Goal: Task Accomplishment & Management: Use online tool/utility

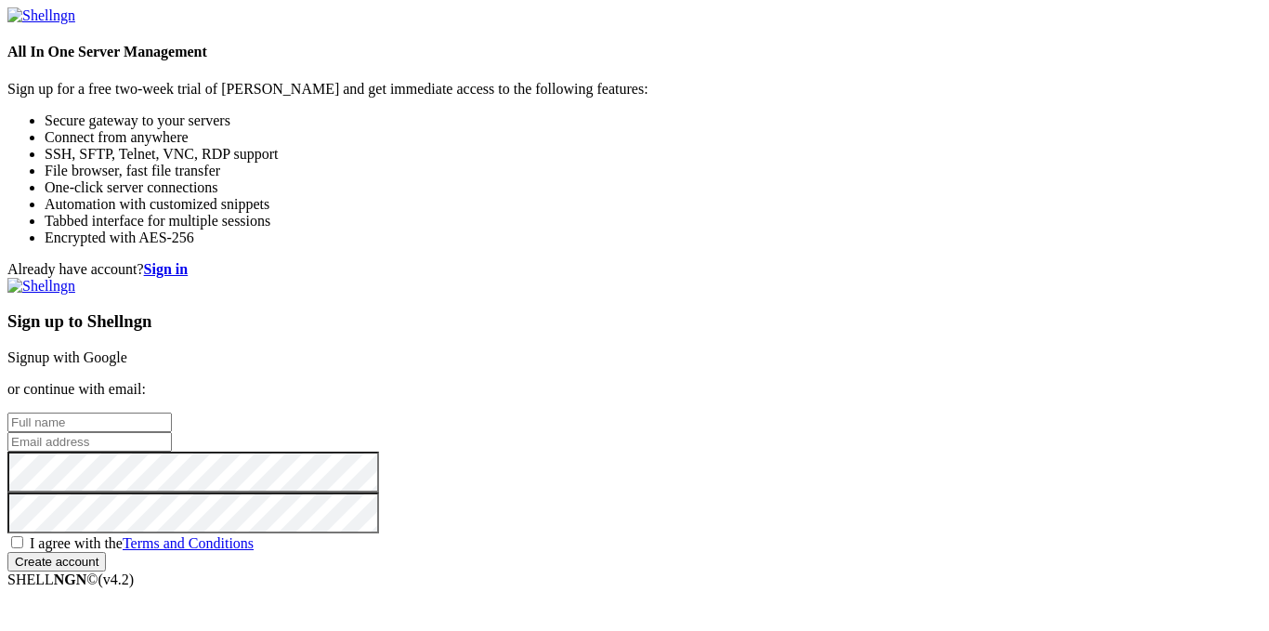
click at [127, 349] on link "Signup with Google" at bounding box center [67, 357] width 120 height 16
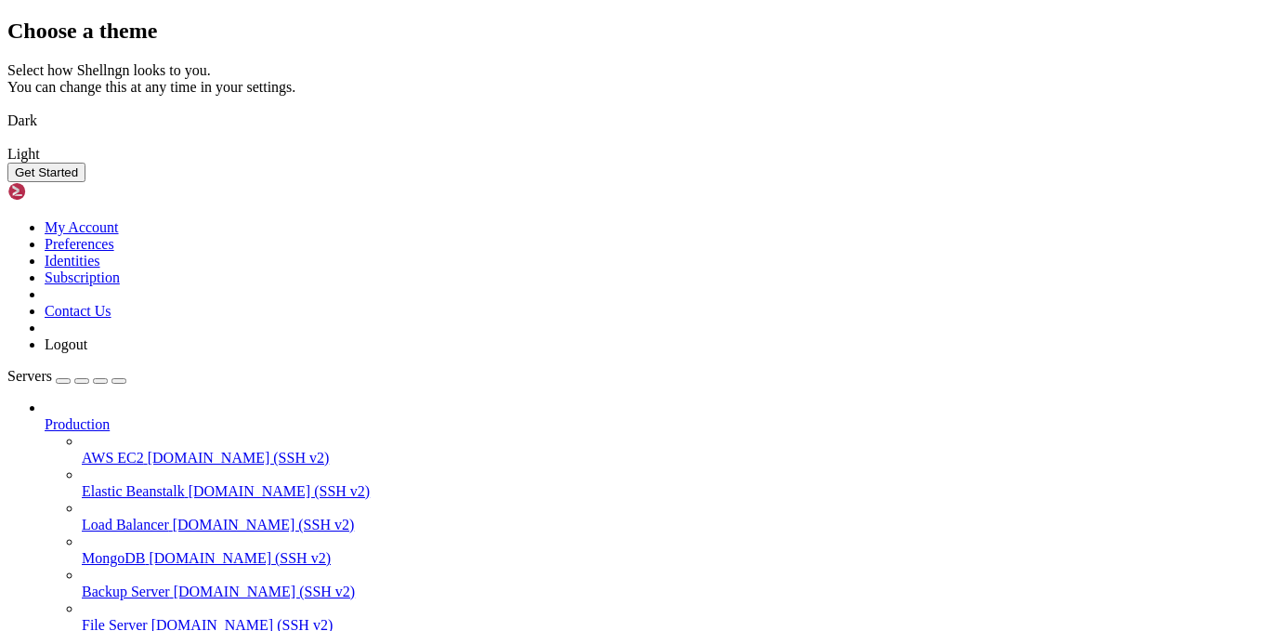
click at [7, 142] on img at bounding box center [7, 142] width 0 height 0
click at [85, 182] on button "Get Started" at bounding box center [46, 173] width 78 height 20
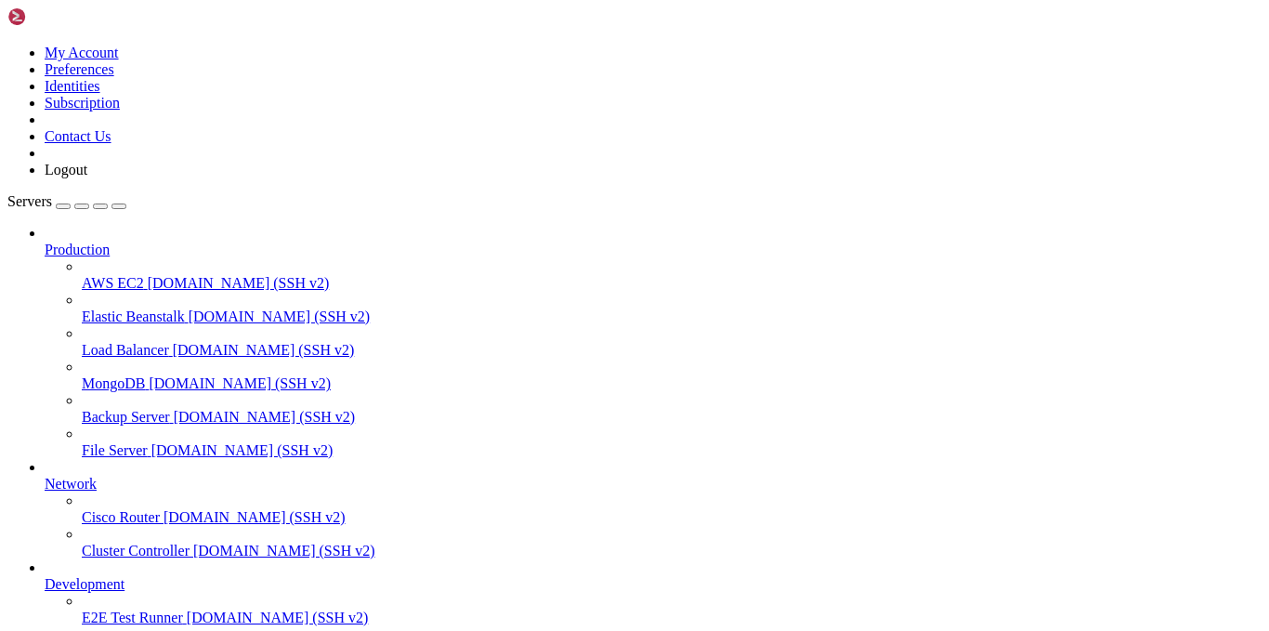
drag, startPoint x: 232, startPoint y: 215, endPoint x: 309, endPoint y: 239, distance: 80.8
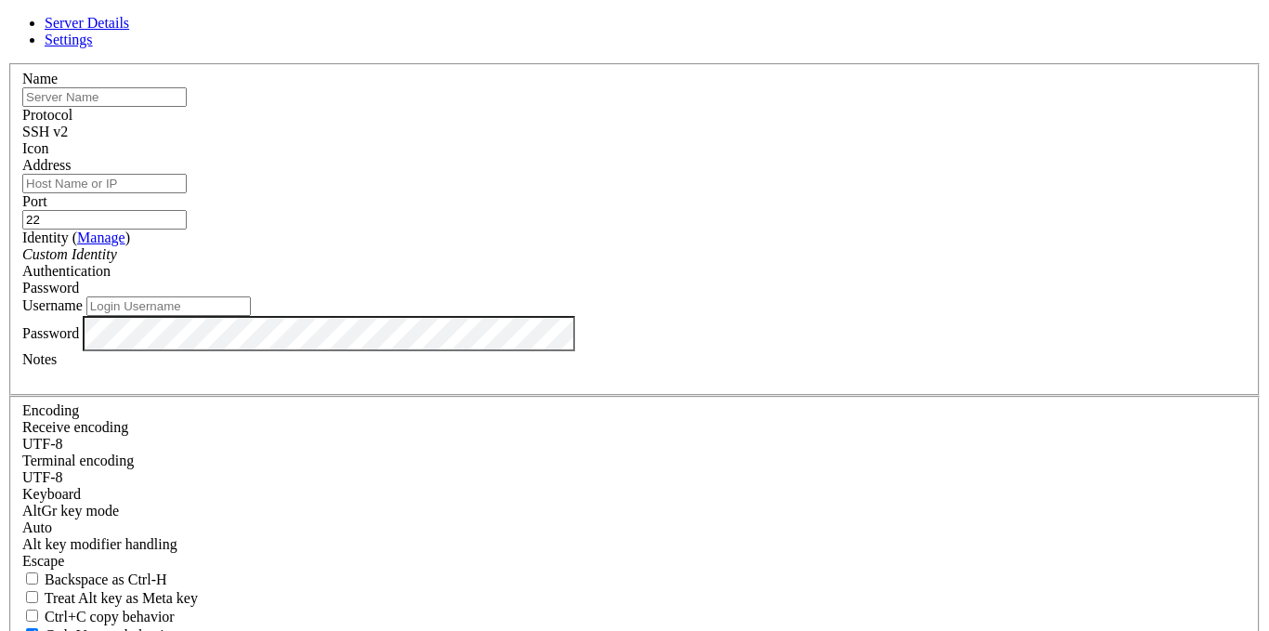
click at [68, 139] on span at bounding box center [68, 132] width 0 height 16
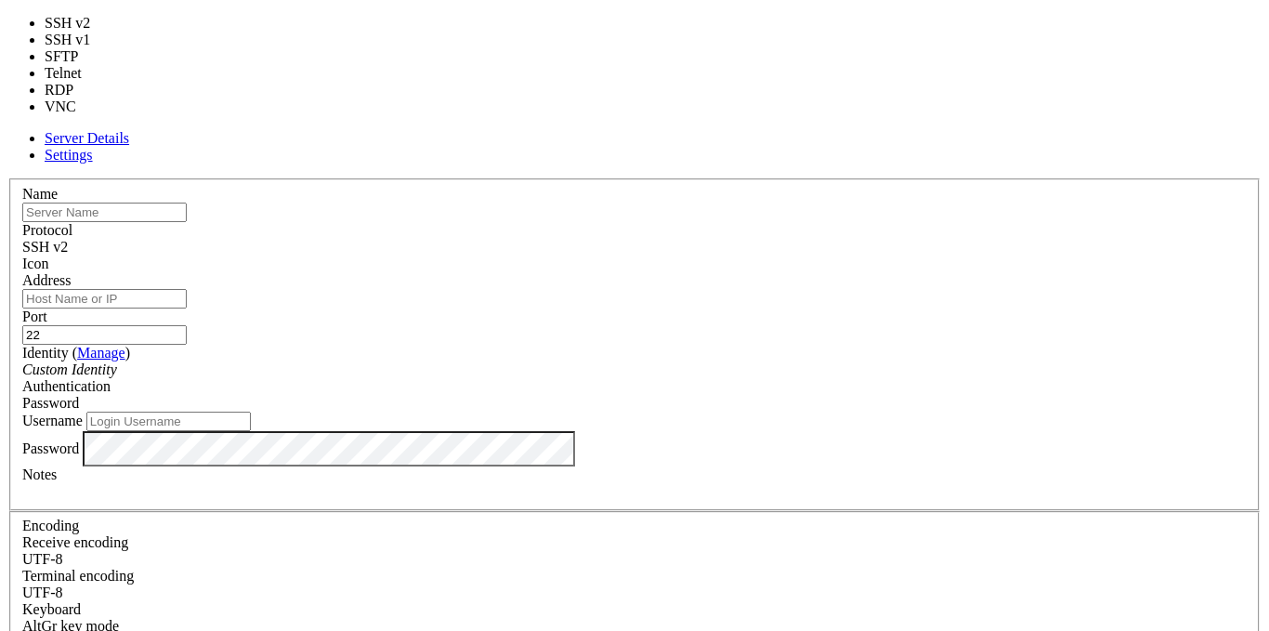
click at [68, 239] on span at bounding box center [68, 247] width 0 height 16
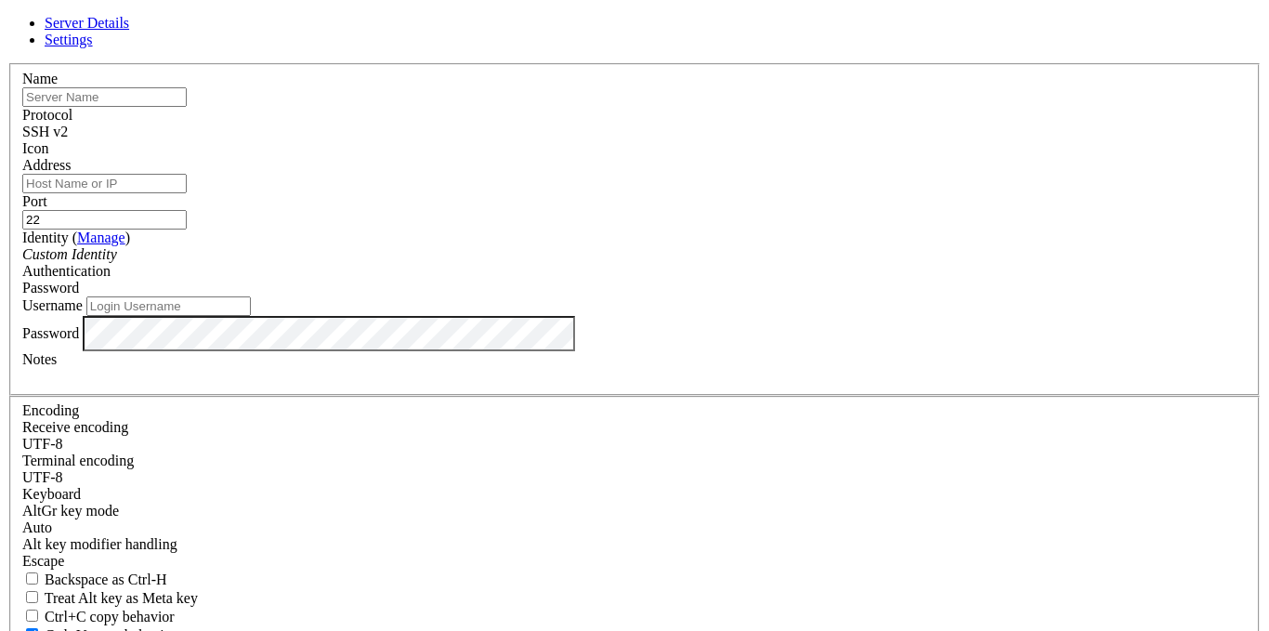
click at [22, 157] on span at bounding box center [22, 157] width 0 height 0
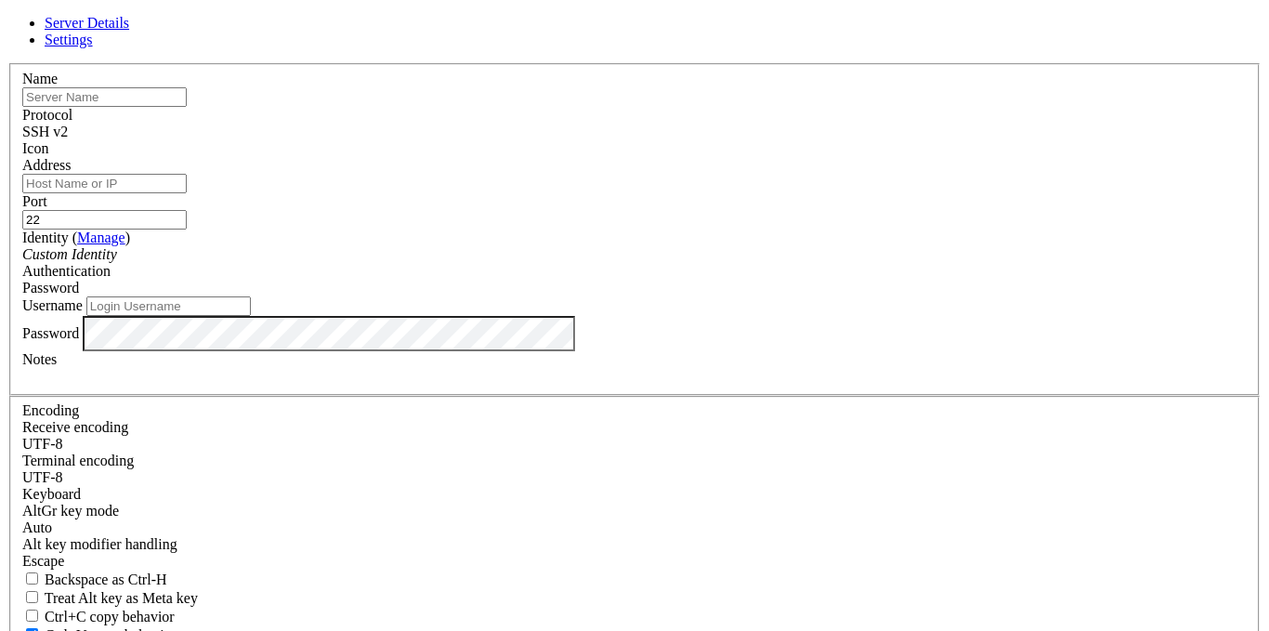
click at [187, 193] on input "Address" at bounding box center [104, 184] width 164 height 20
paste input "Shell NGN"
type input "S"
paste input "[TECHNICAL_ID]"
type input "[TECHNICAL_ID]"
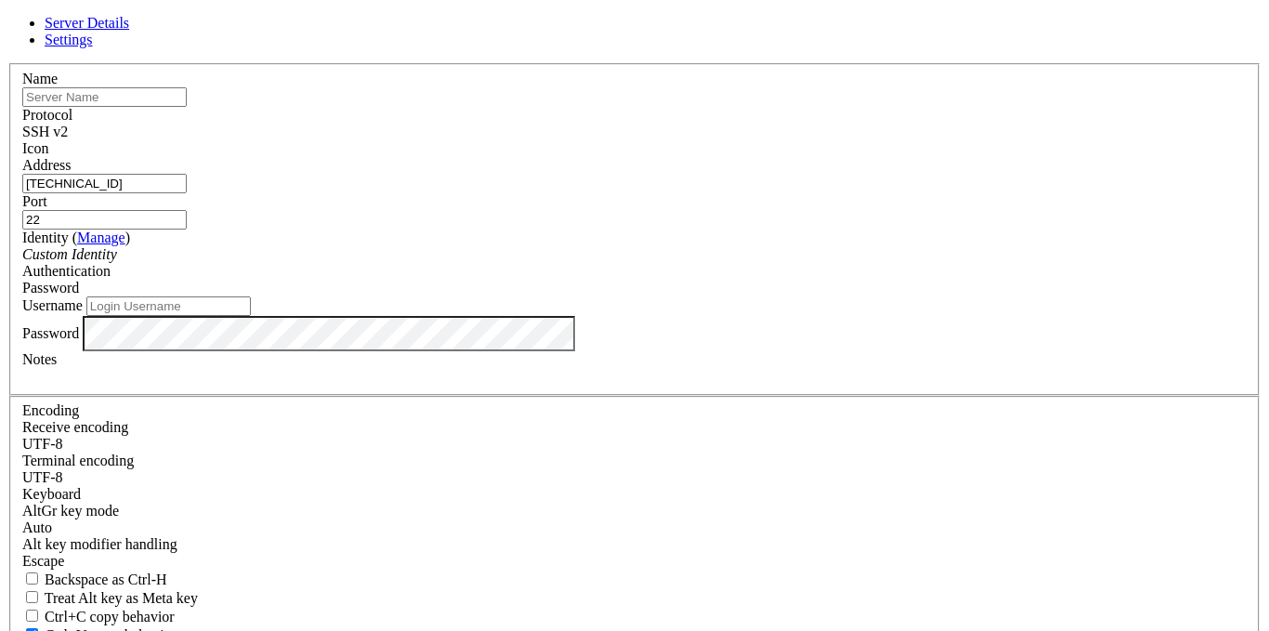
click at [251, 316] on input "Username" at bounding box center [168, 306] width 164 height 20
paste input "u134887946"
type input "u134887946"
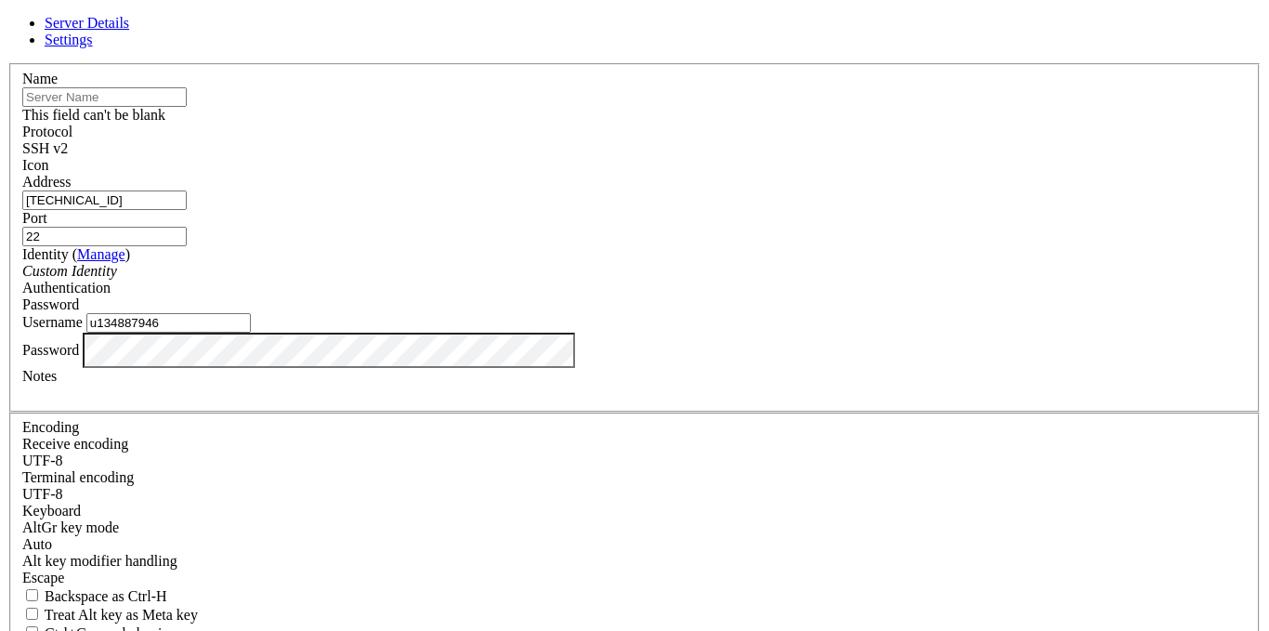
click at [187, 107] on input "text" at bounding box center [104, 97] width 164 height 20
paste input "server1992"
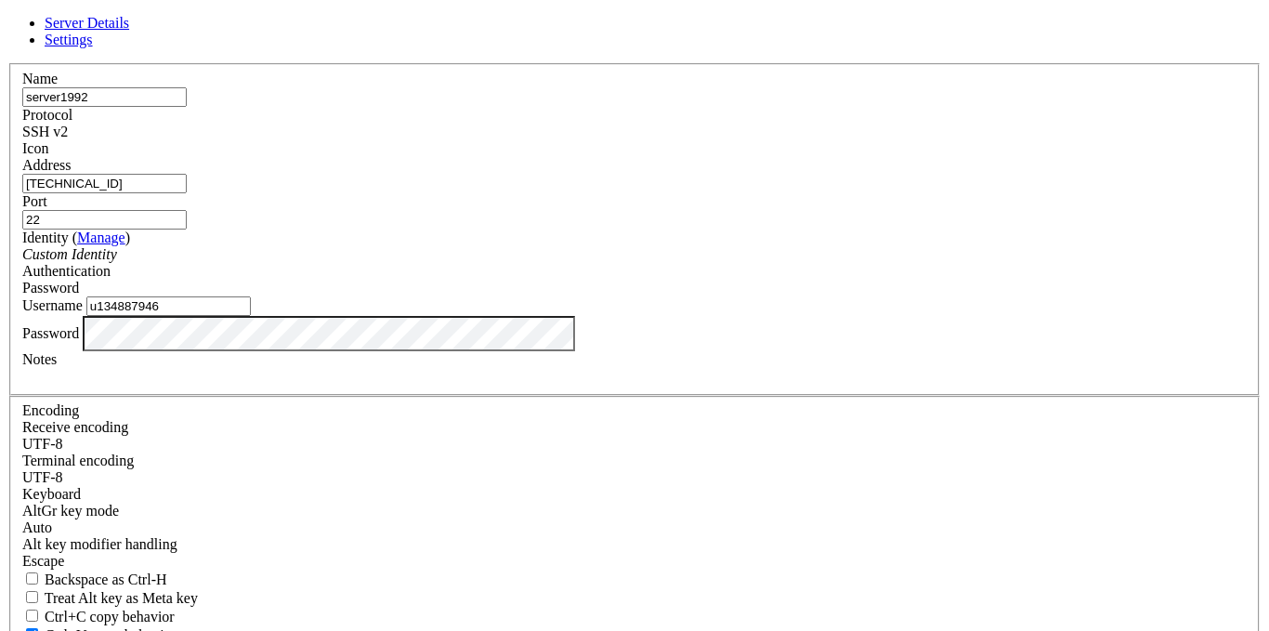
type input "server1992"
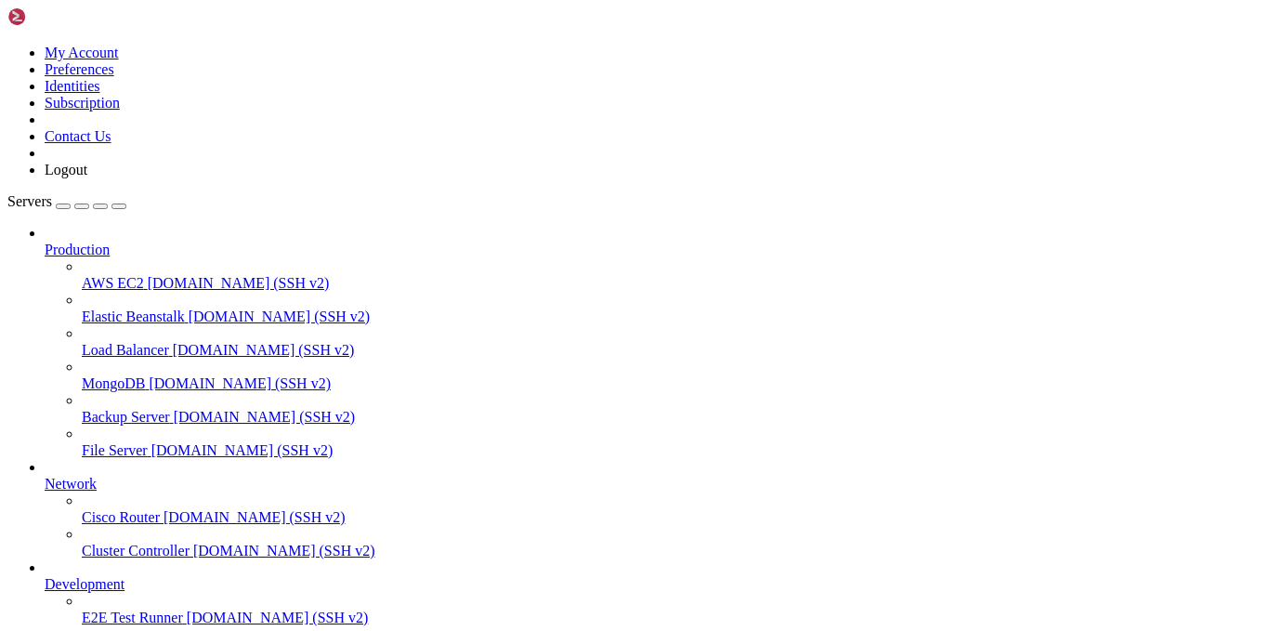
scroll to position [119, 0]
